Goal: Check status: Check status

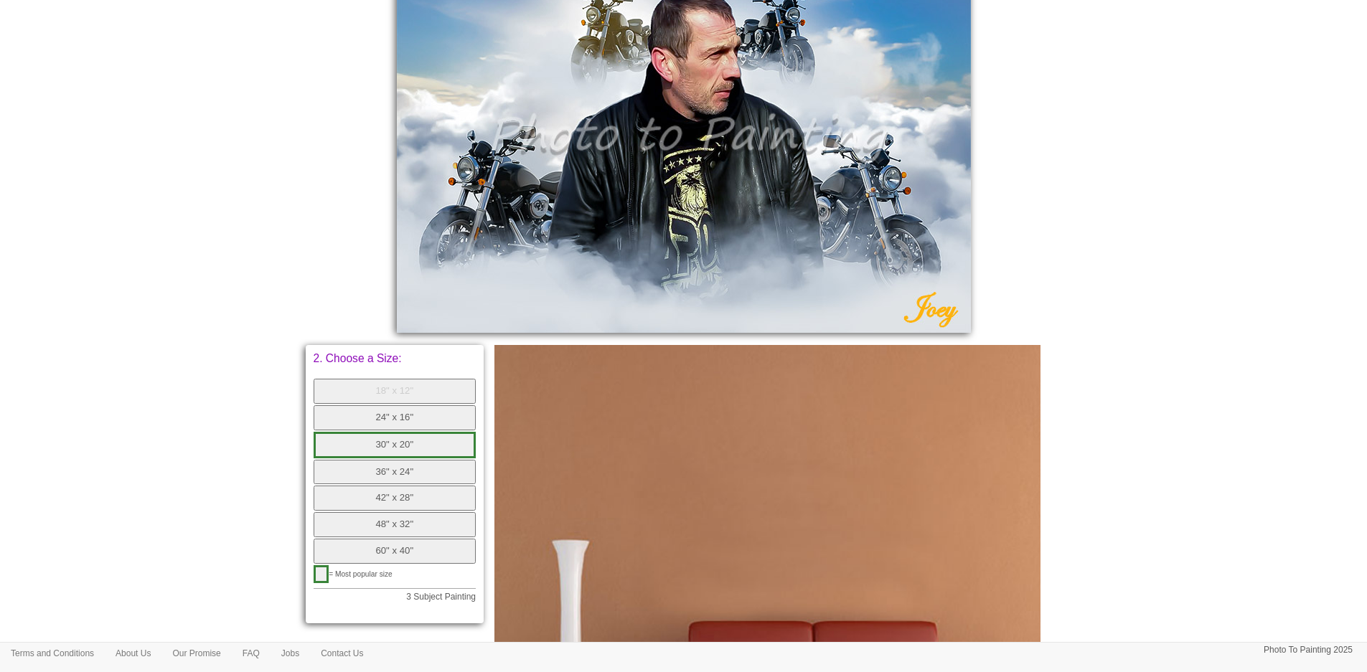
scroll to position [287, 0]
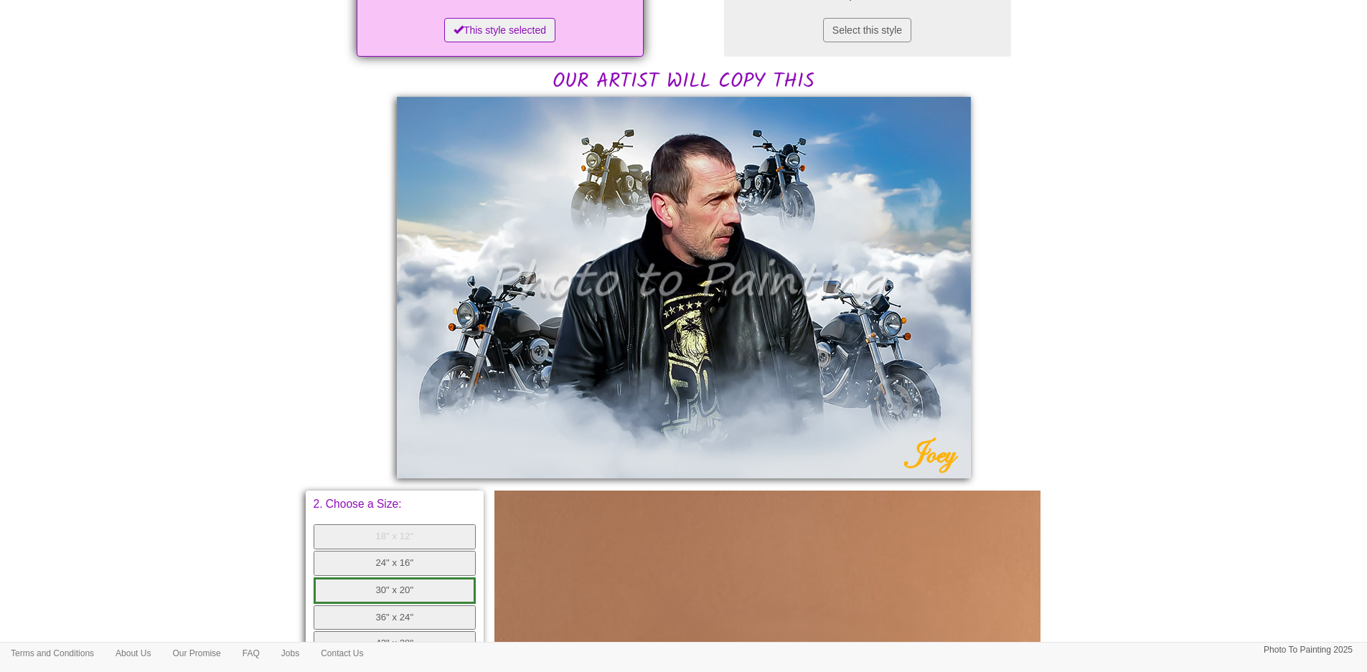
click at [243, 371] on body "Your painting - risk free Toggle navigation Menu Home Photo to Painting Photo t…" at bounding box center [683, 407] width 1367 height 1375
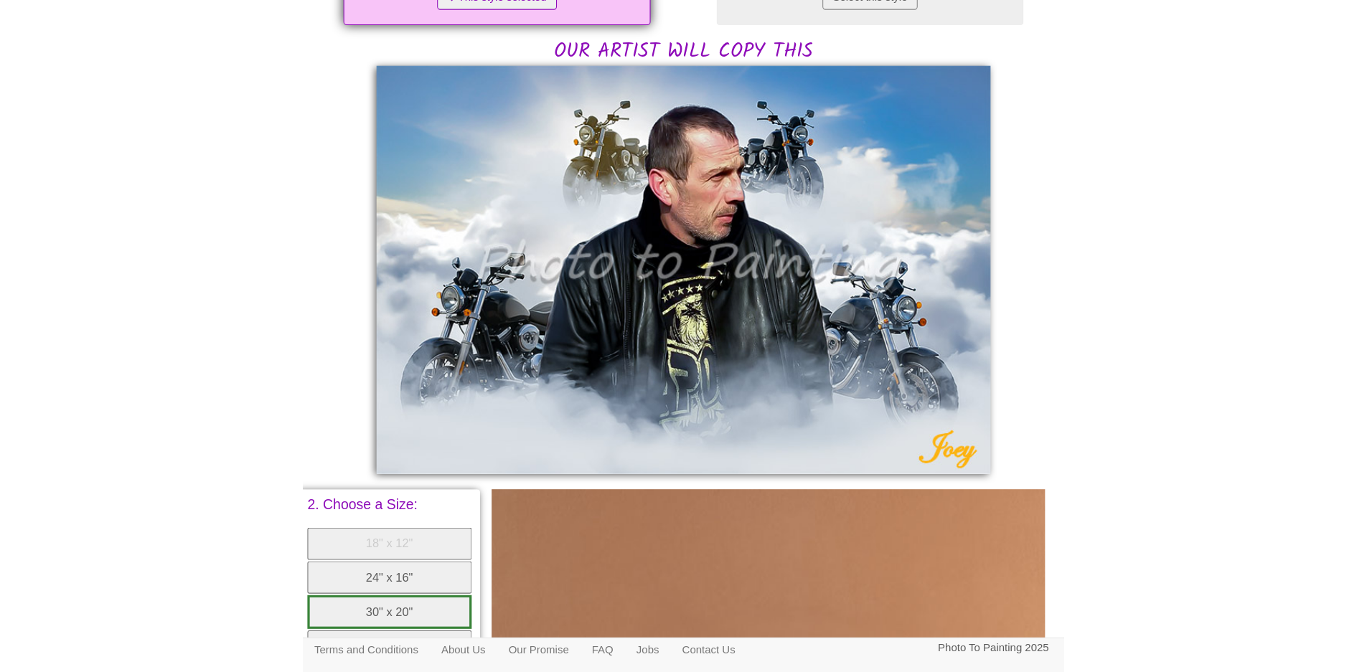
scroll to position [271, 0]
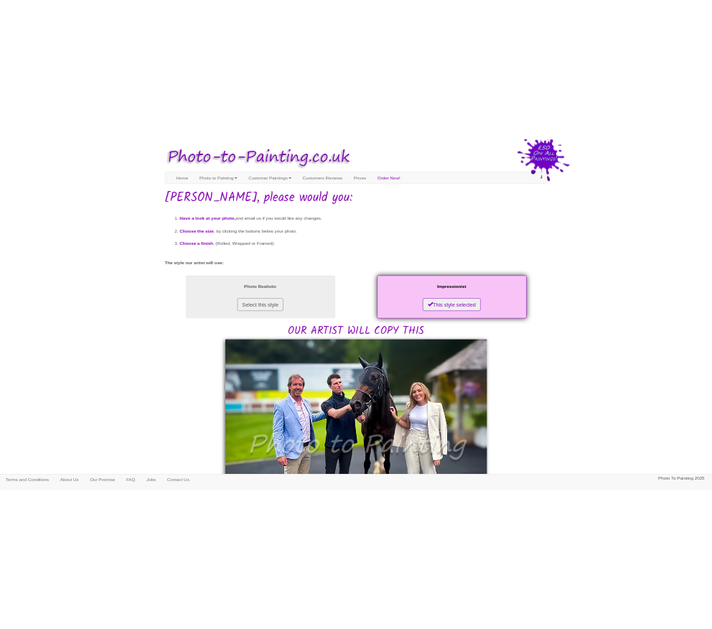
scroll to position [287, 0]
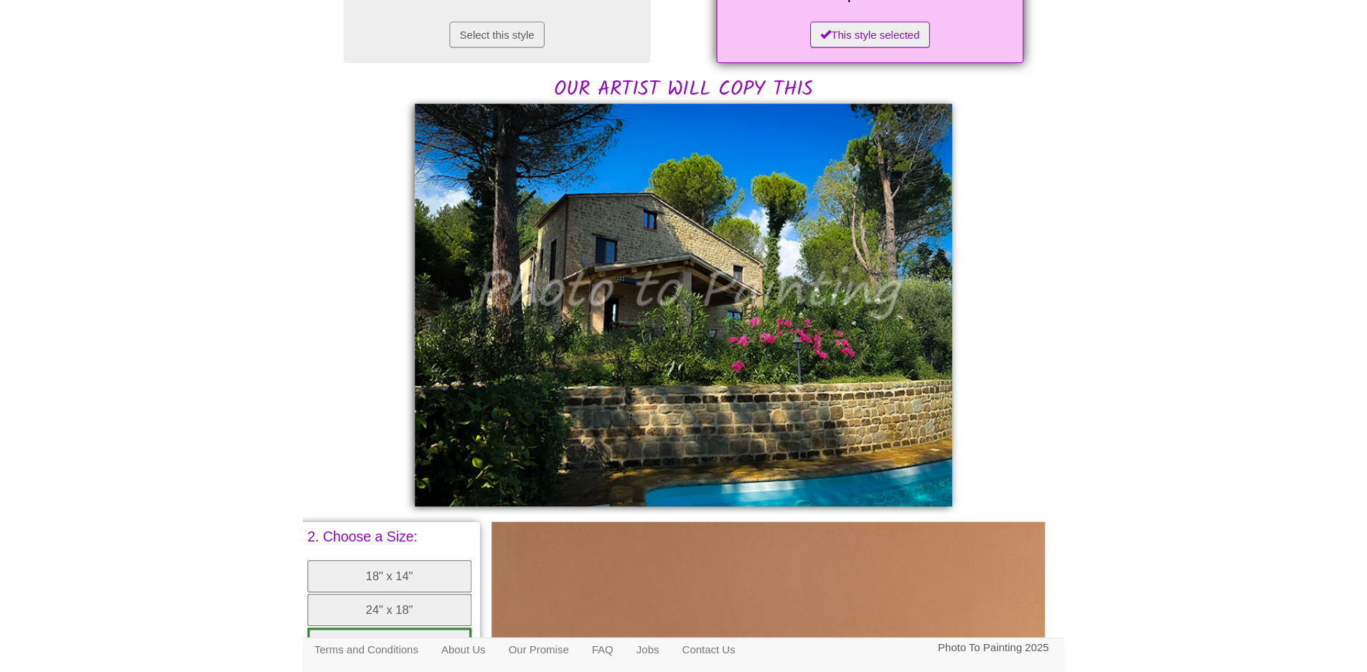
scroll to position [300, 0]
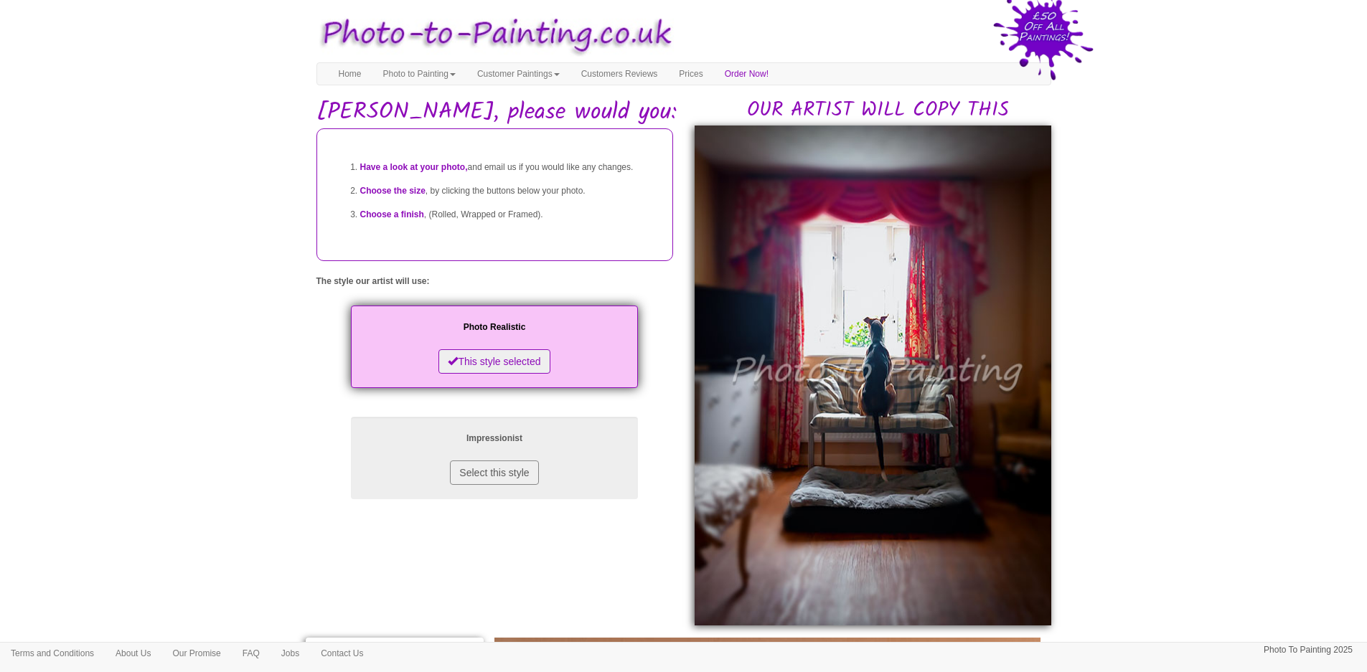
click at [1163, 78] on body "Your painting - risk free Toggle navigation Menu Home Photo to Painting Photo t…" at bounding box center [683, 624] width 1367 height 1234
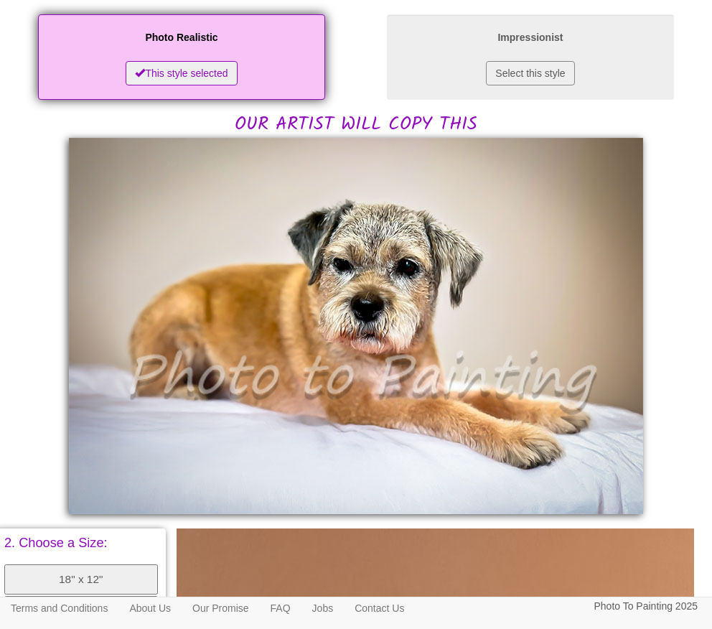
scroll to position [259, 0]
